Goal: Find specific page/section: Find specific page/section

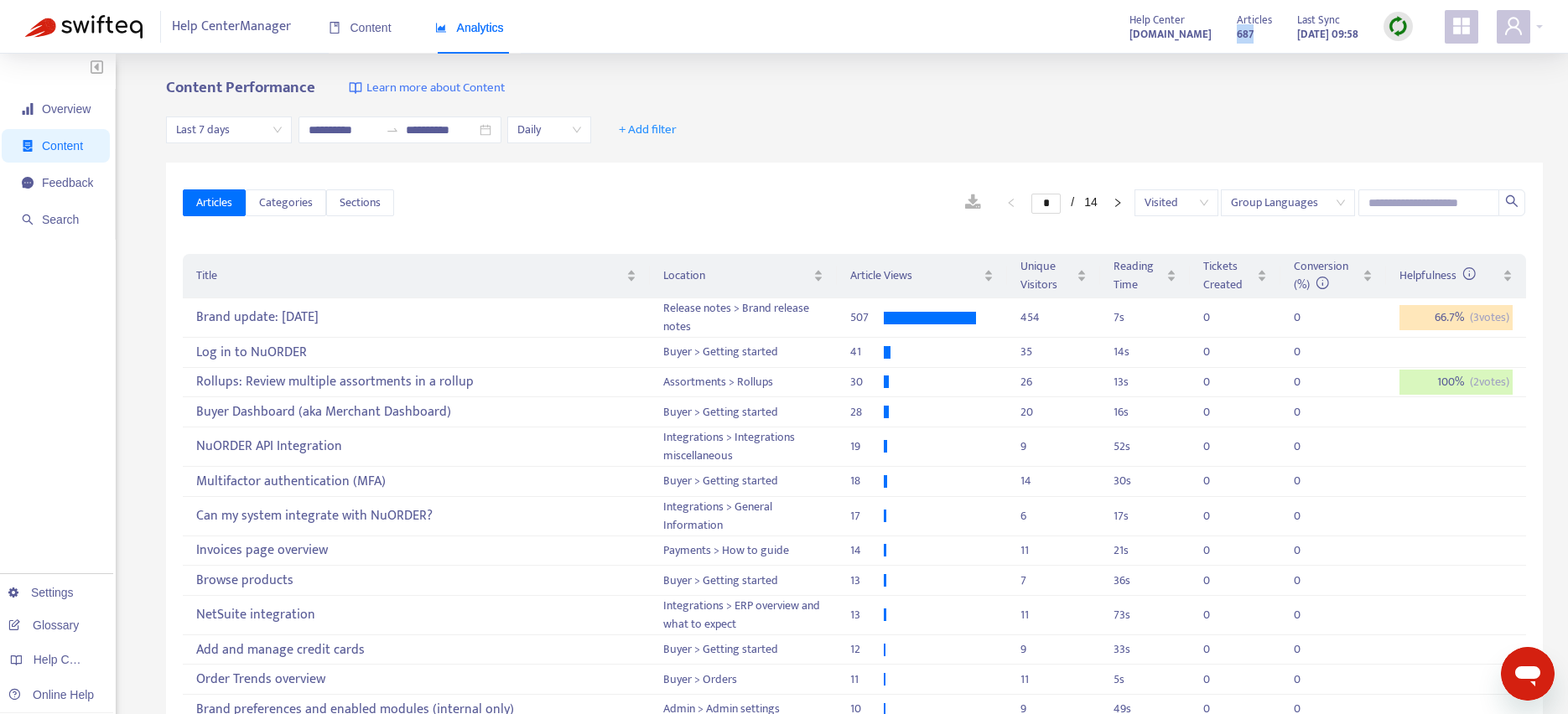
drag, startPoint x: 1219, startPoint y: 35, endPoint x: 1234, endPoint y: 37, distance: 15.1
click at [1237, 37] on div "Articles 687" at bounding box center [1255, 27] width 35 height 33
click at [374, 30] on span "Content" at bounding box center [361, 27] width 63 height 13
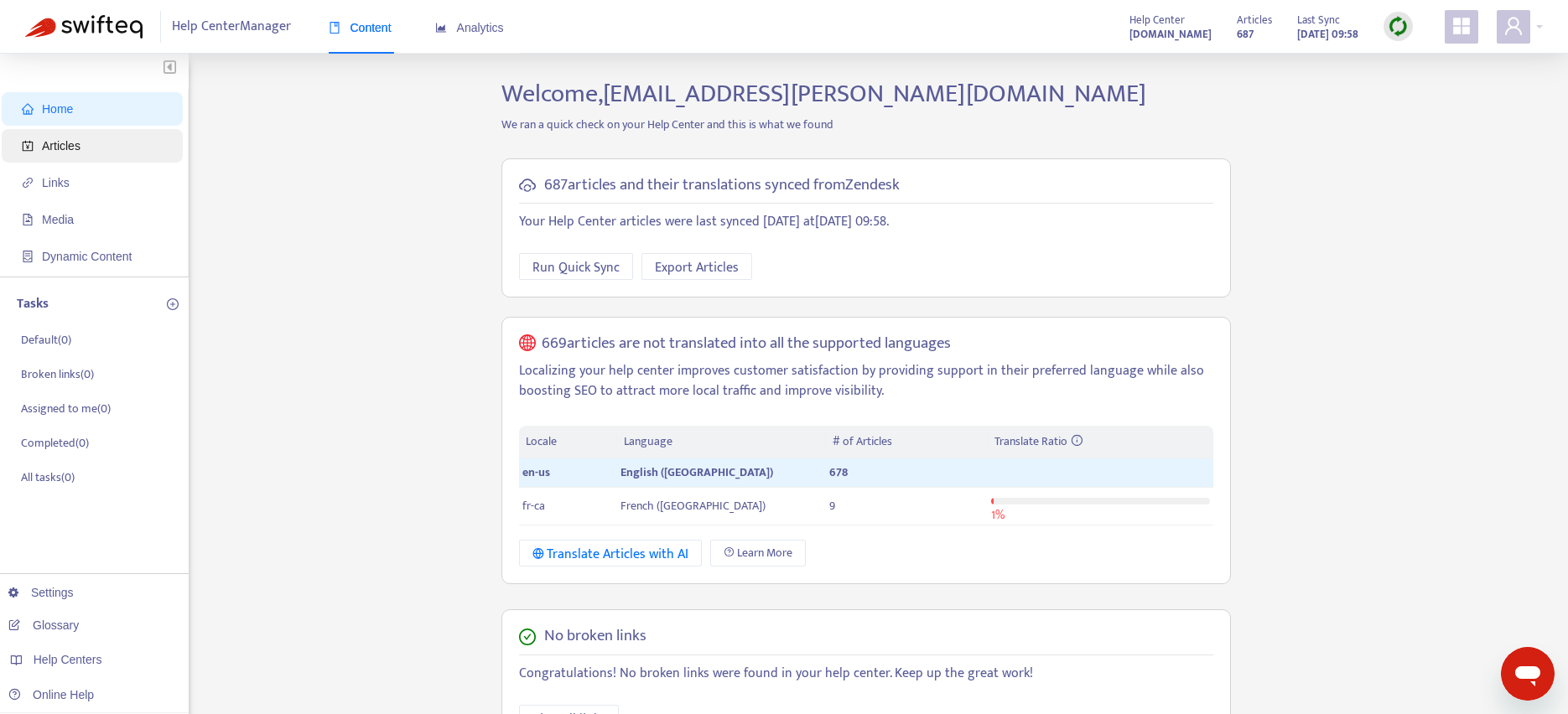
click at [52, 141] on span "Articles" at bounding box center [61, 145] width 38 height 13
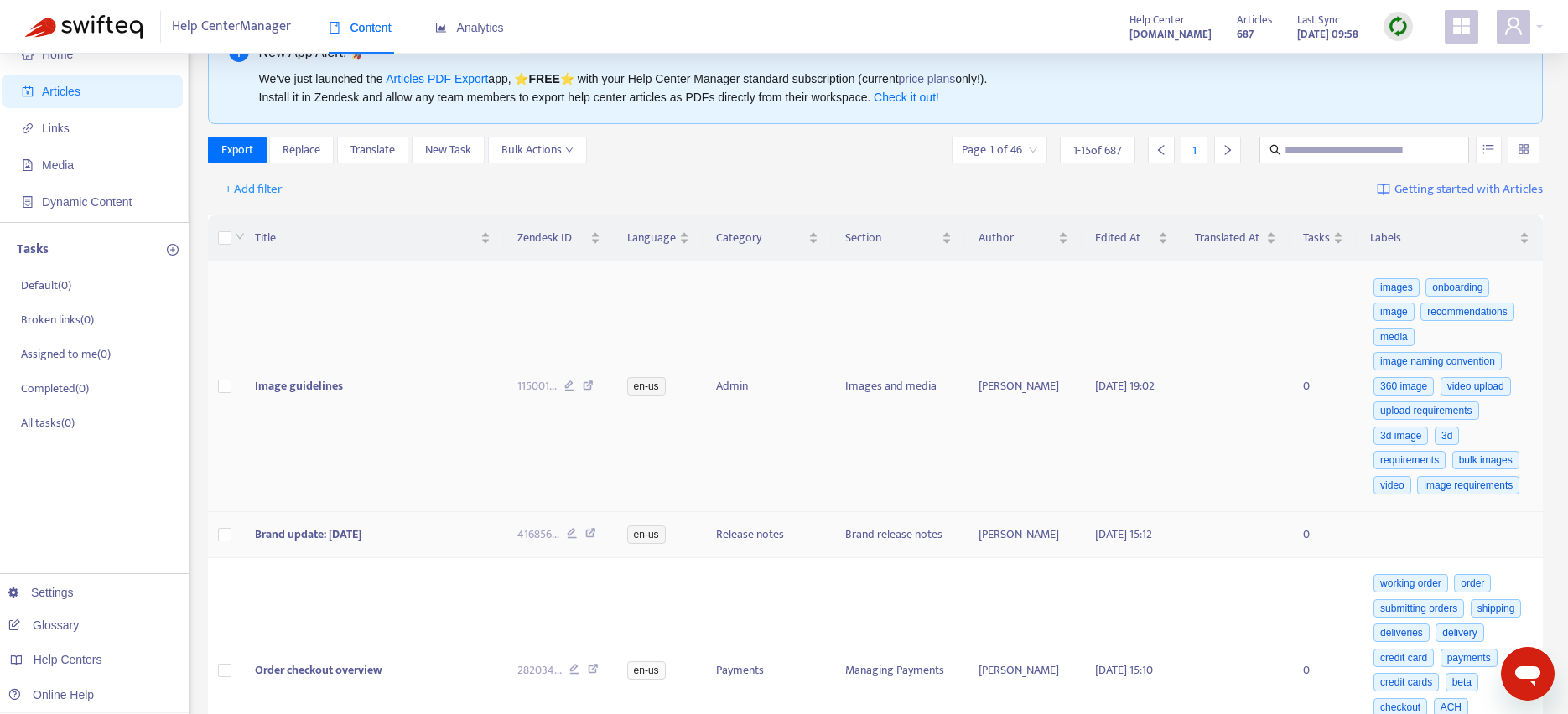
scroll to position [44, 0]
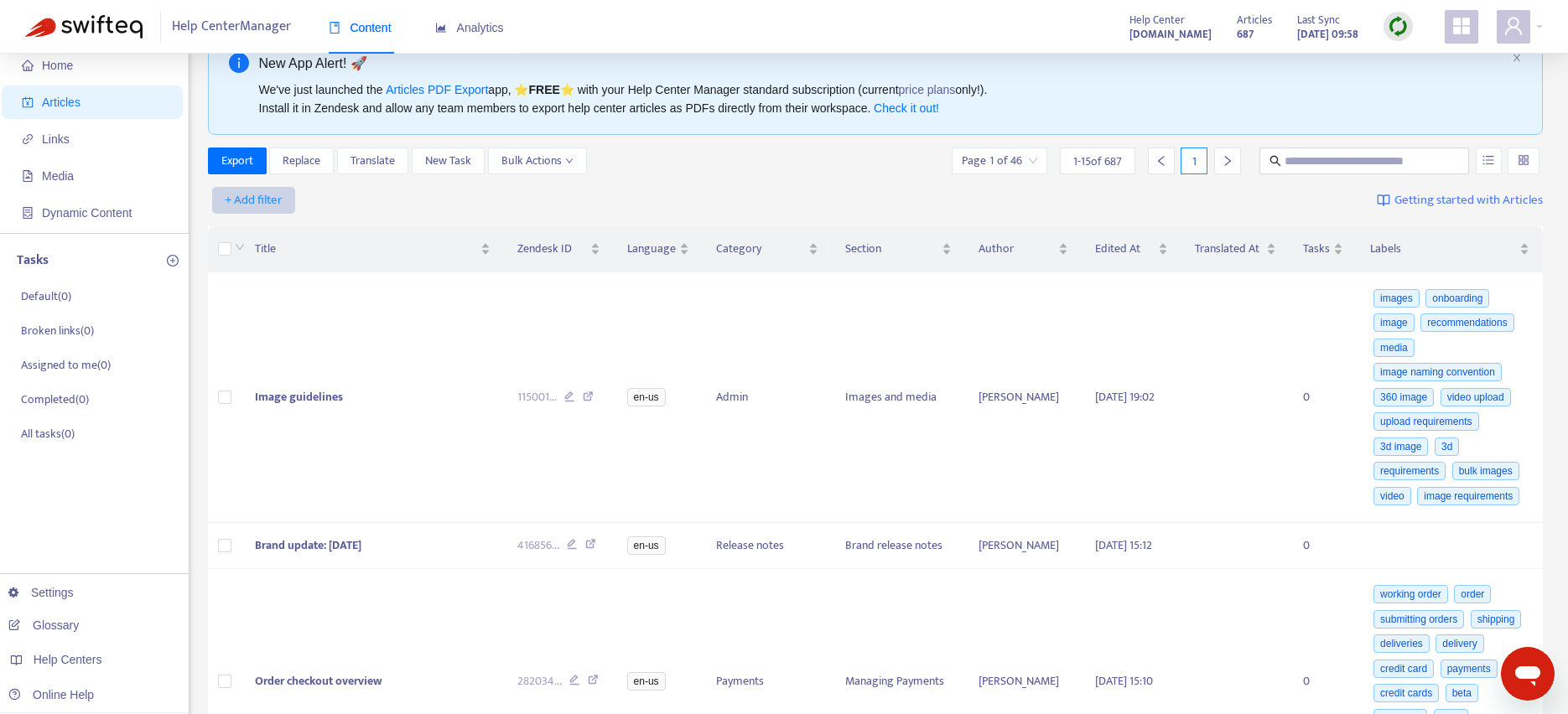
click at [269, 202] on span "+ Add filter" at bounding box center [253, 200] width 58 height 20
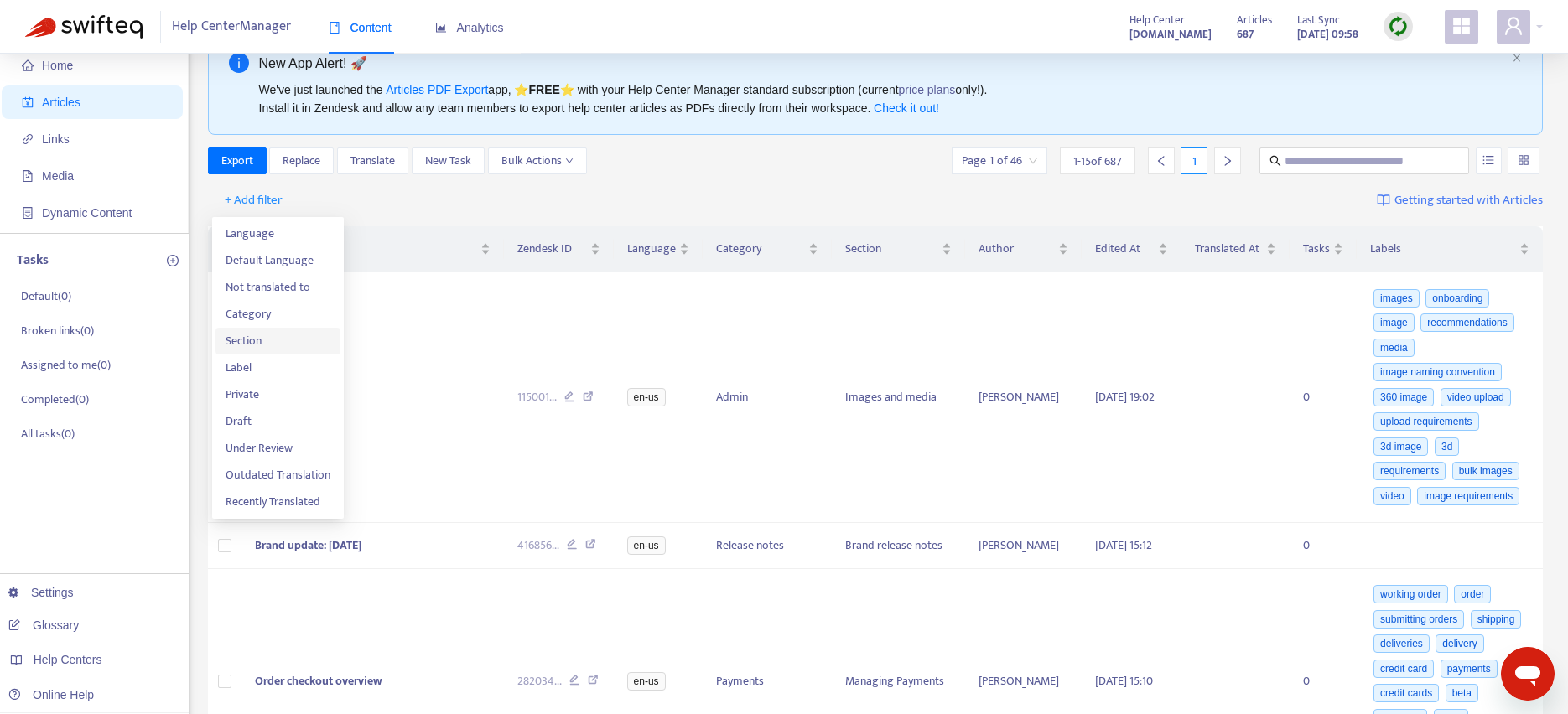
click at [248, 349] on span "Section" at bounding box center [278, 340] width 105 height 18
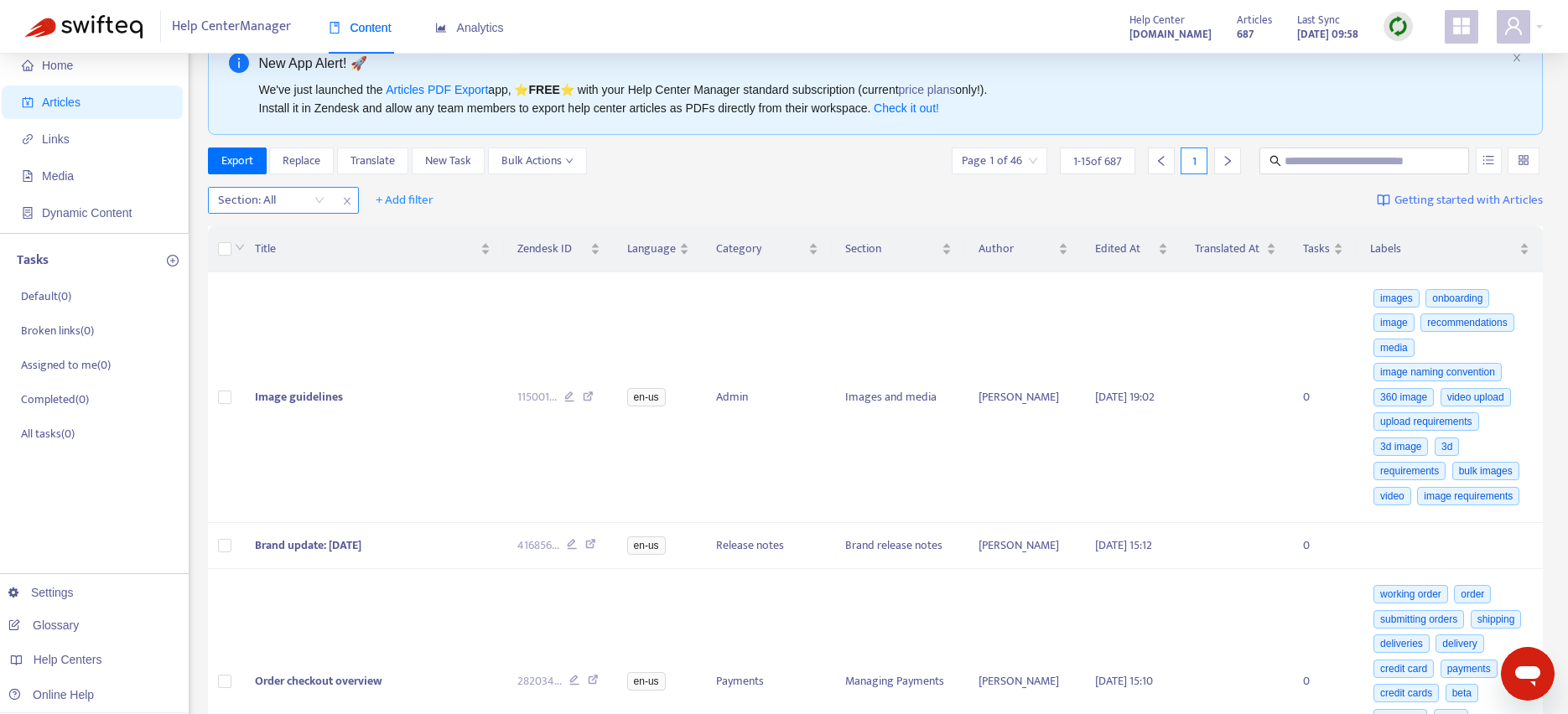
click at [291, 209] on div at bounding box center [263, 200] width 101 height 20
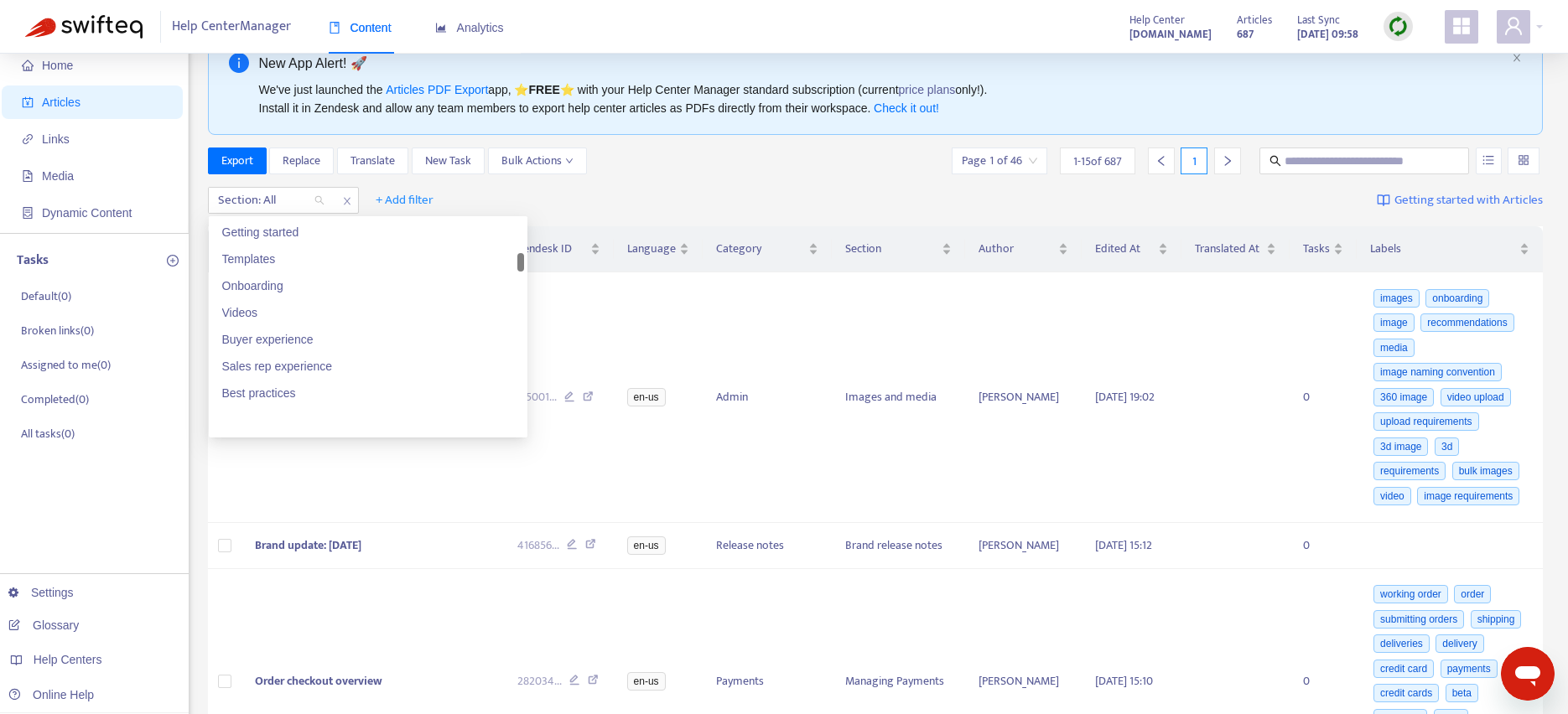
scroll to position [221, 0]
click at [508, 191] on div "Section: All + Add filter Getting started with Articles" at bounding box center [876, 200] width 1336 height 39
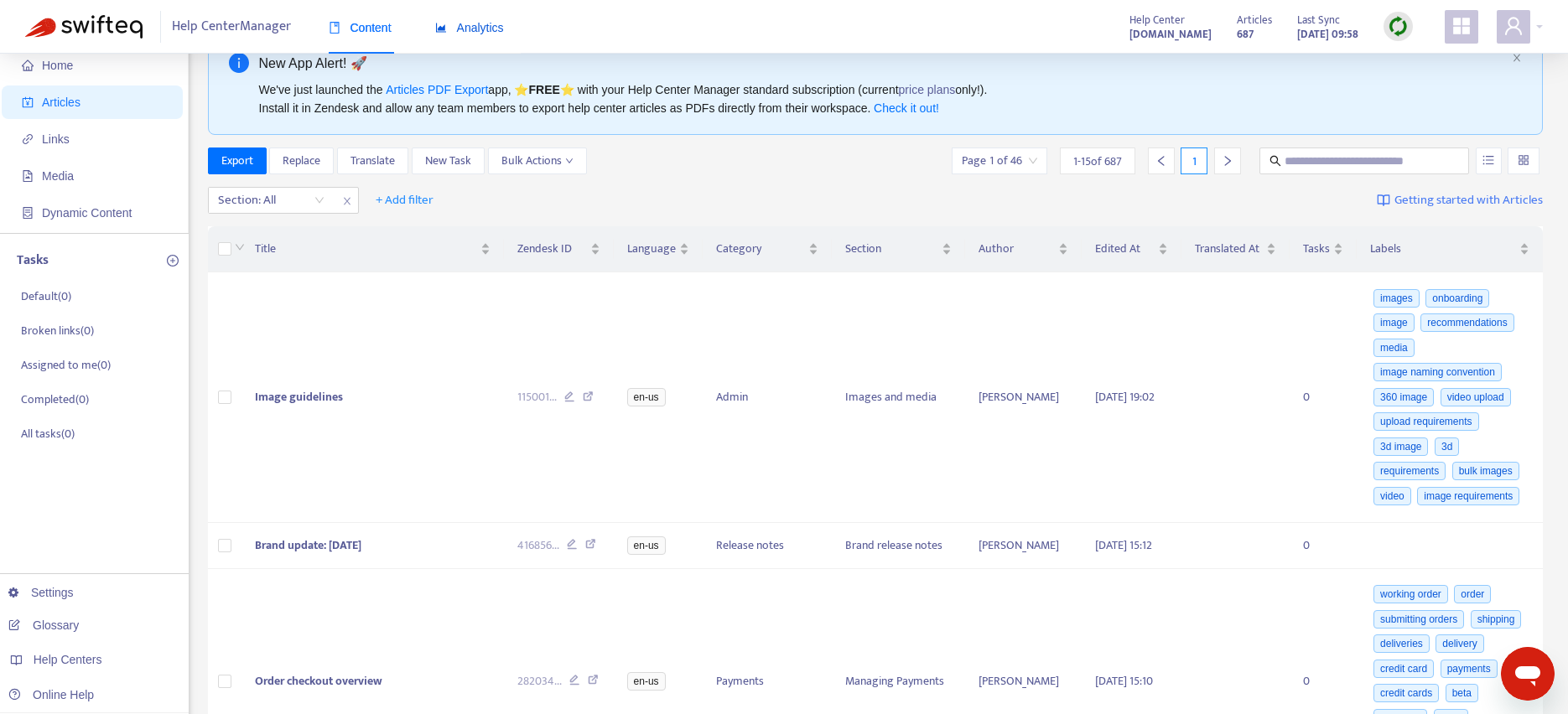
click at [474, 21] on span "Analytics" at bounding box center [470, 27] width 69 height 13
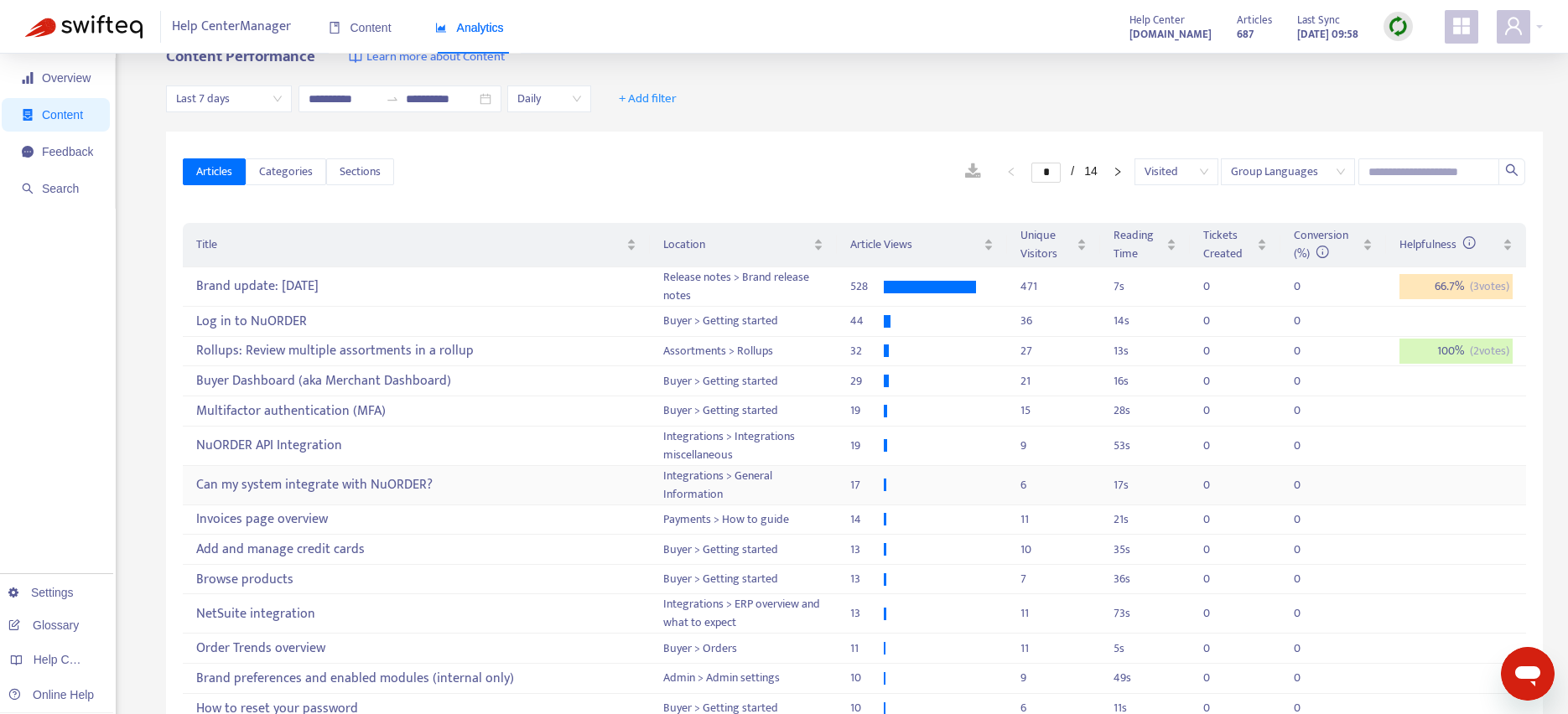
scroll to position [42, 0]
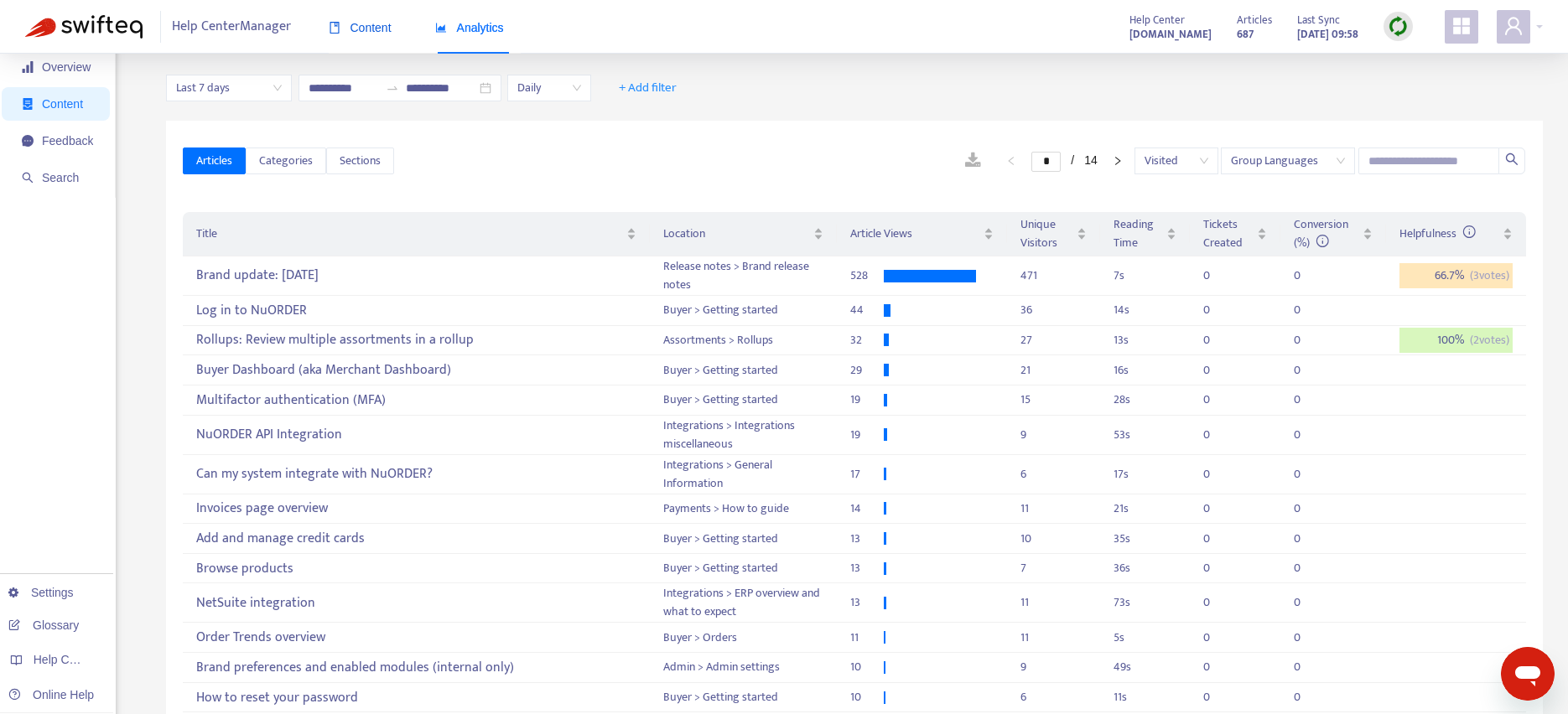
click at [378, 29] on span "Content" at bounding box center [361, 27] width 63 height 13
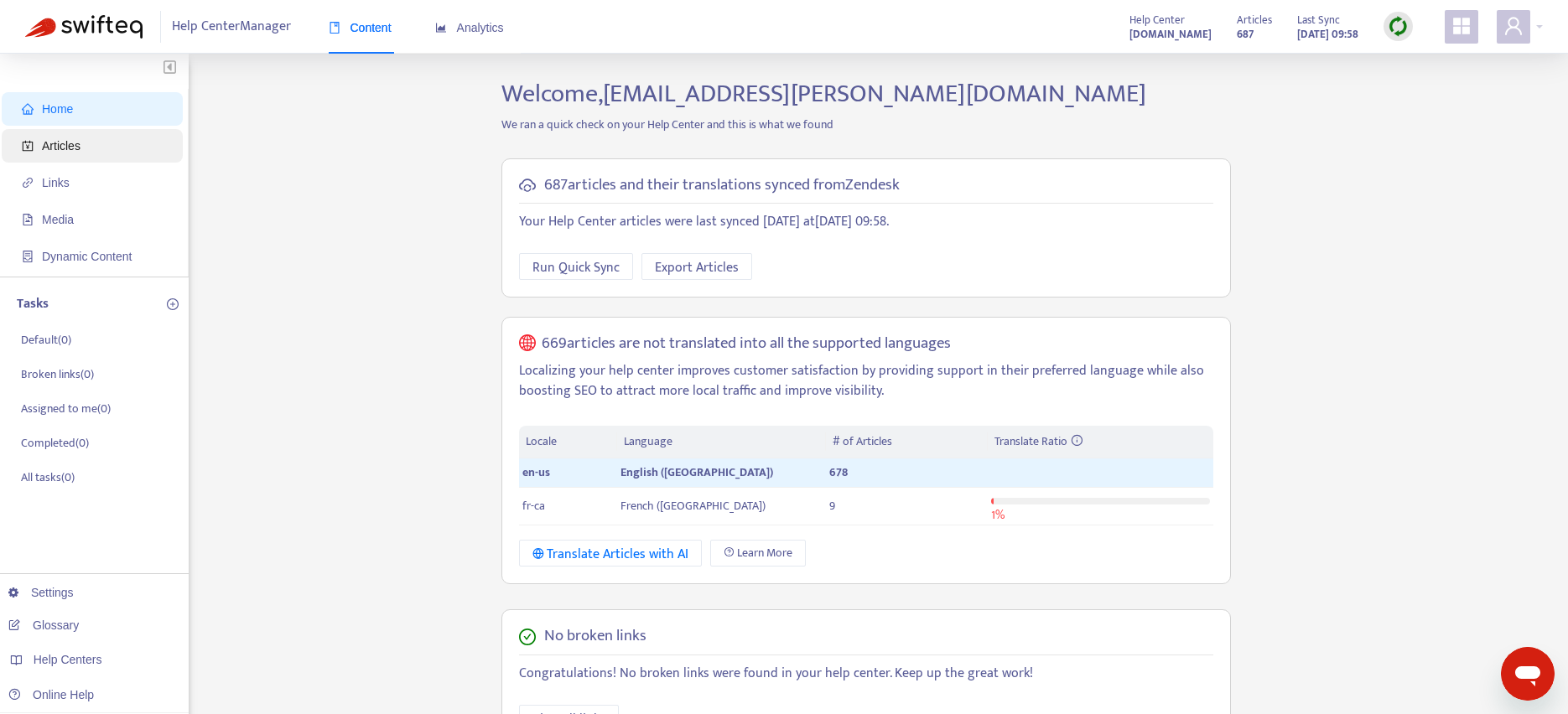
click at [65, 133] on span "Articles" at bounding box center [95, 146] width 148 height 33
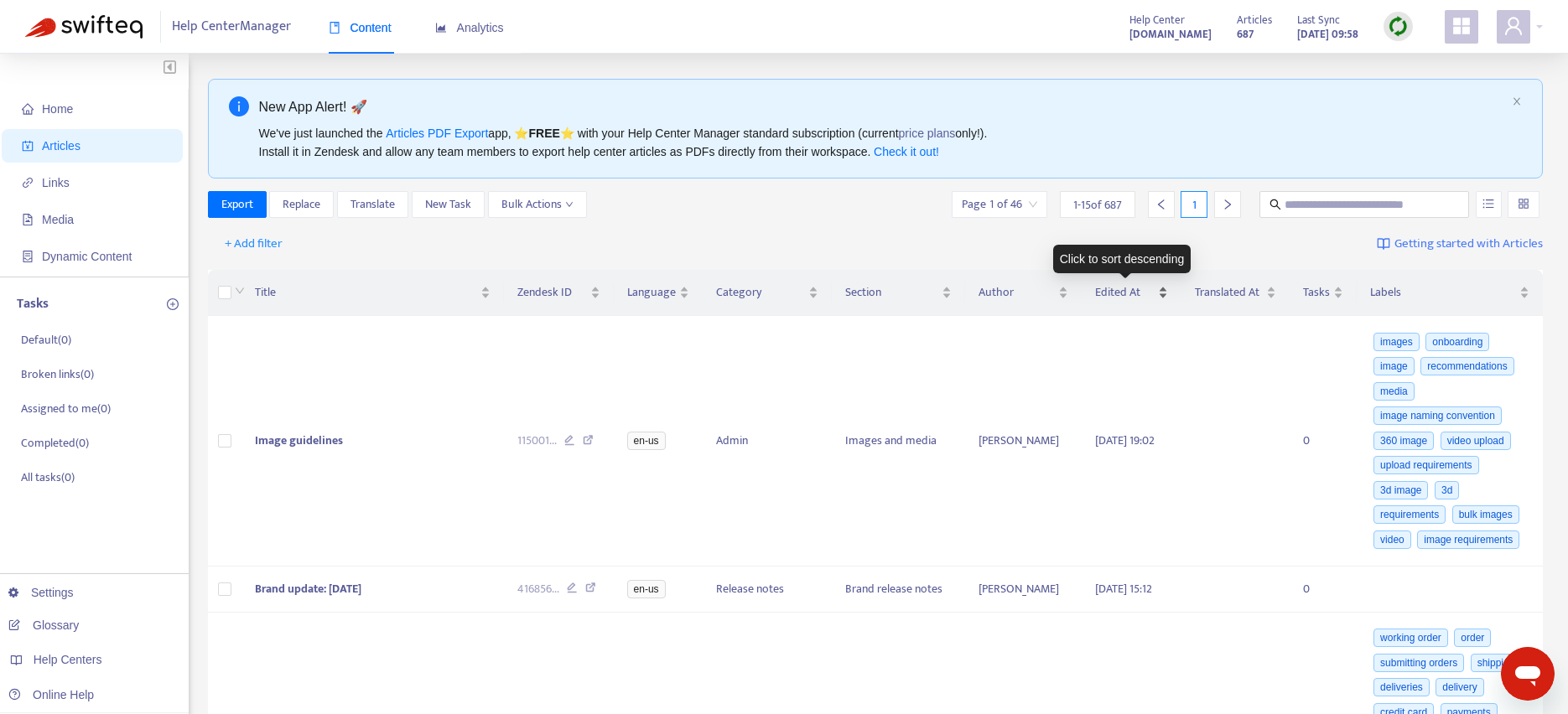
click at [1120, 291] on span "Edited At" at bounding box center [1124, 292] width 58 height 18
click at [1122, 291] on span "Edited At" at bounding box center [1124, 292] width 58 height 18
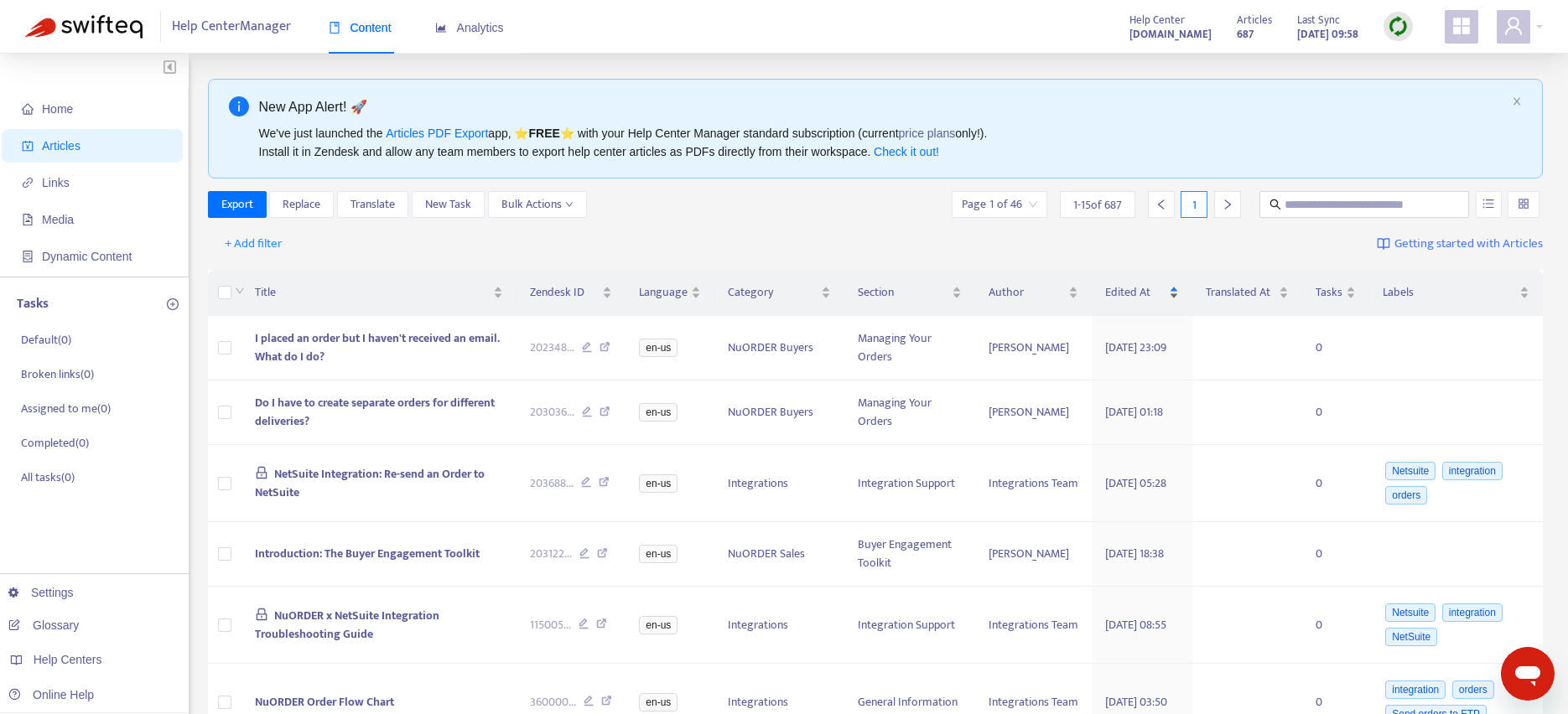
click at [1122, 291] on span "Edited At" at bounding box center [1135, 292] width 60 height 18
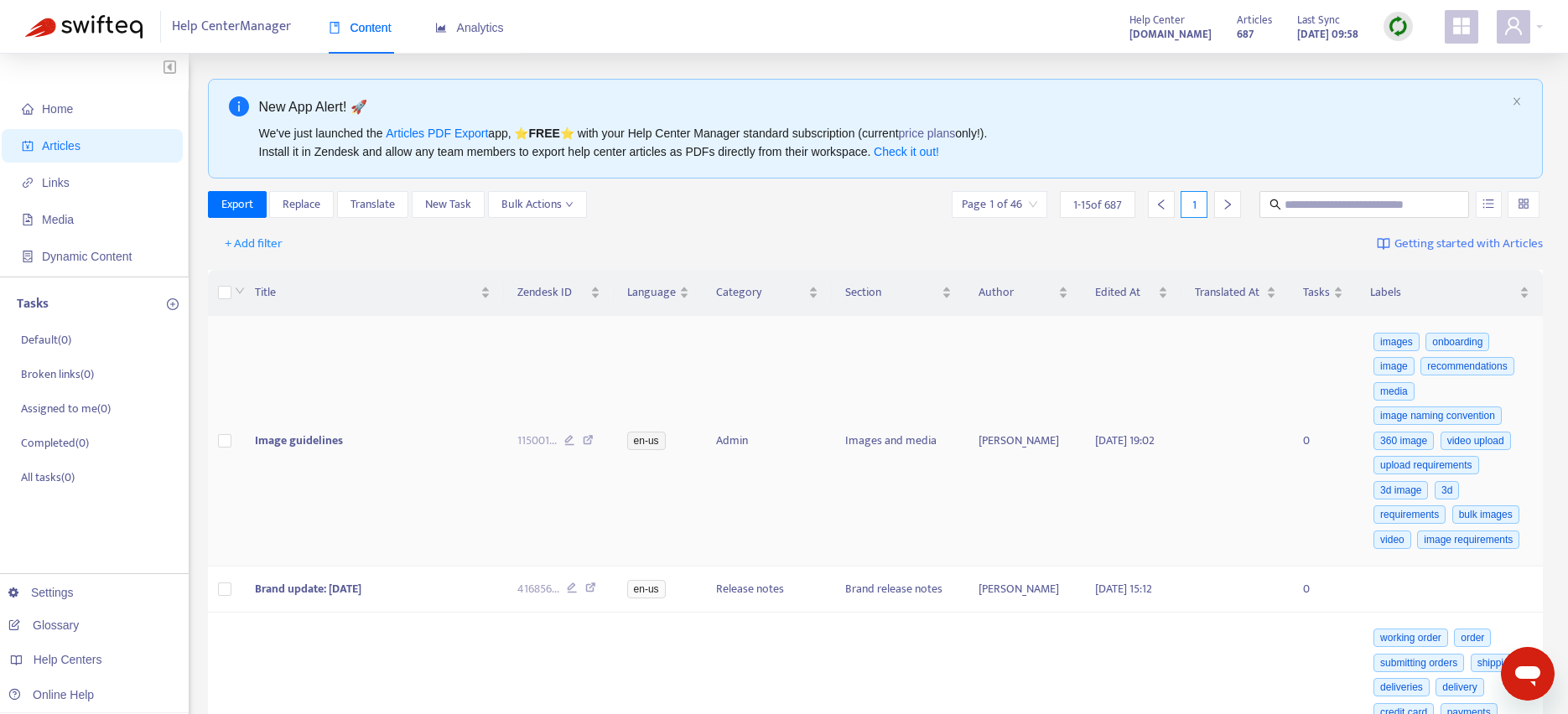
drag, startPoint x: 1090, startPoint y: 433, endPoint x: 1117, endPoint y: 457, distance: 36.1
click at [1117, 457] on td "2025-10-02 19:02" at bounding box center [1131, 441] width 99 height 251
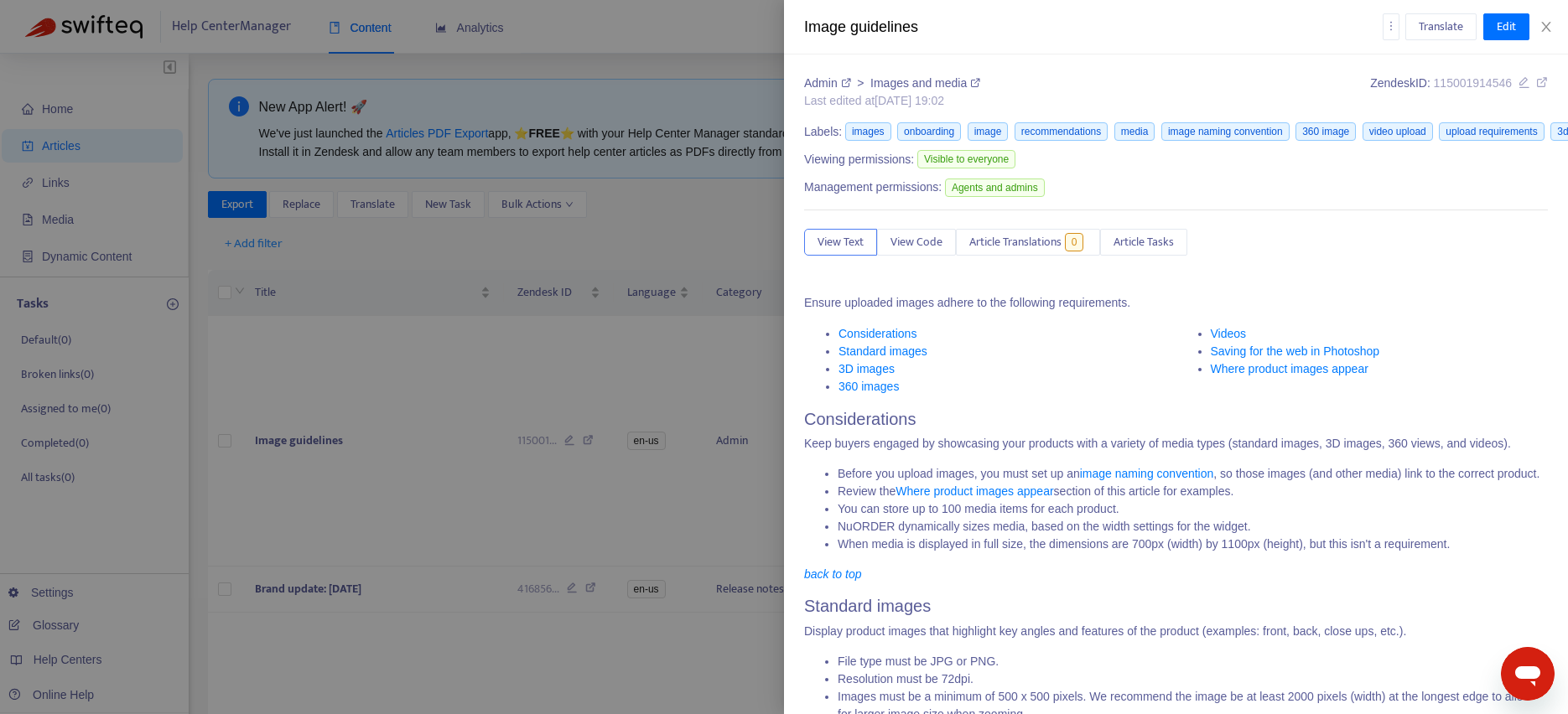
click at [709, 490] on div at bounding box center [784, 357] width 1568 height 714
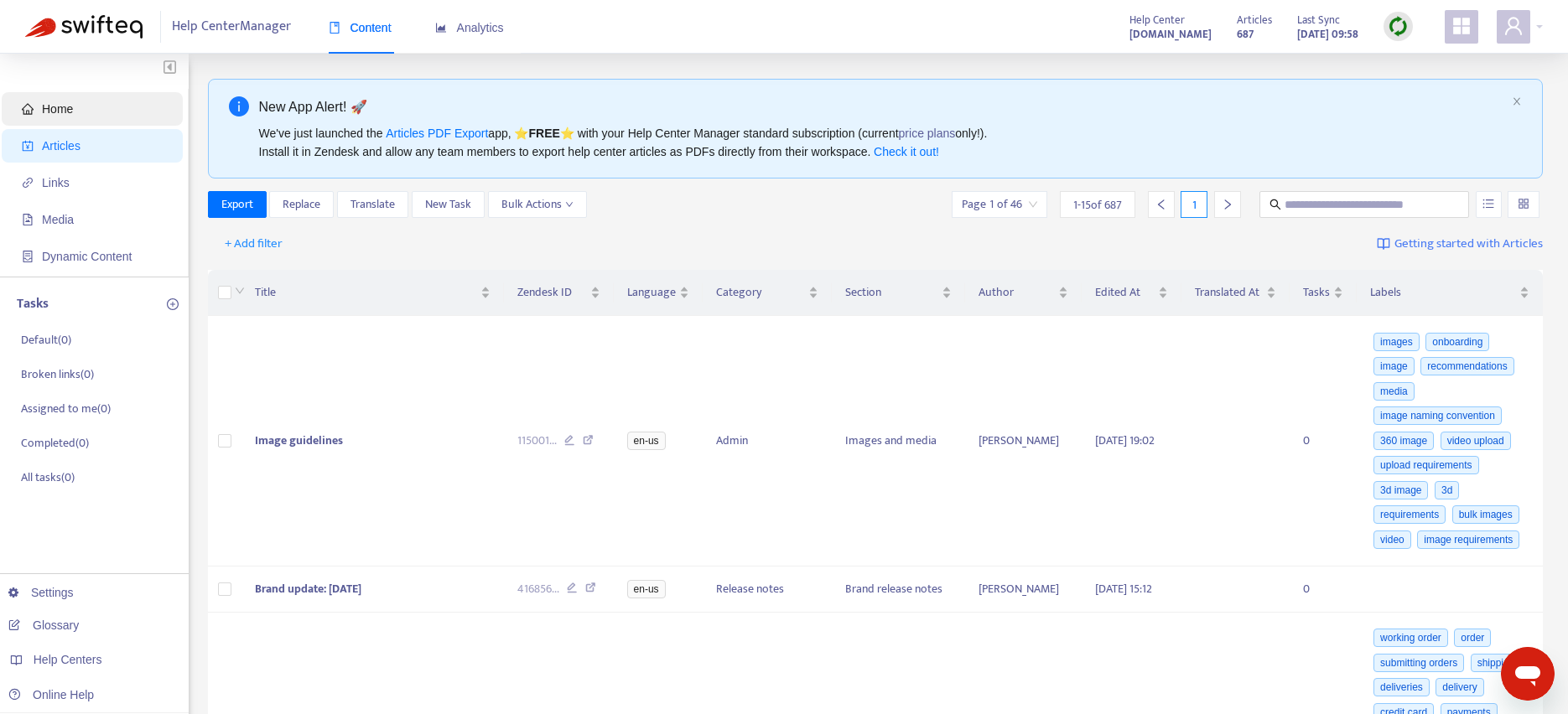
click at [53, 113] on span "Home" at bounding box center [58, 108] width 31 height 13
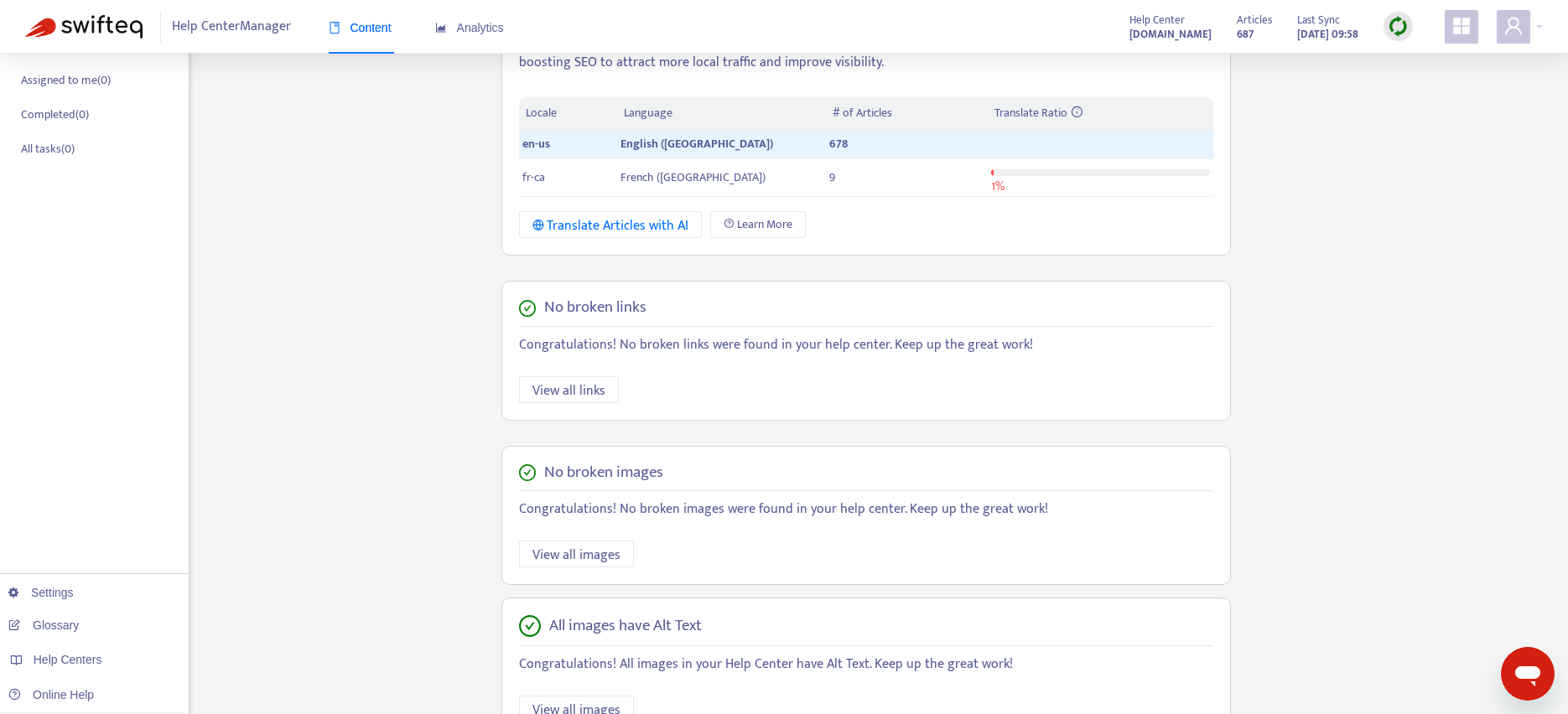
scroll to position [380, 0]
